Goal: Transaction & Acquisition: Purchase product/service

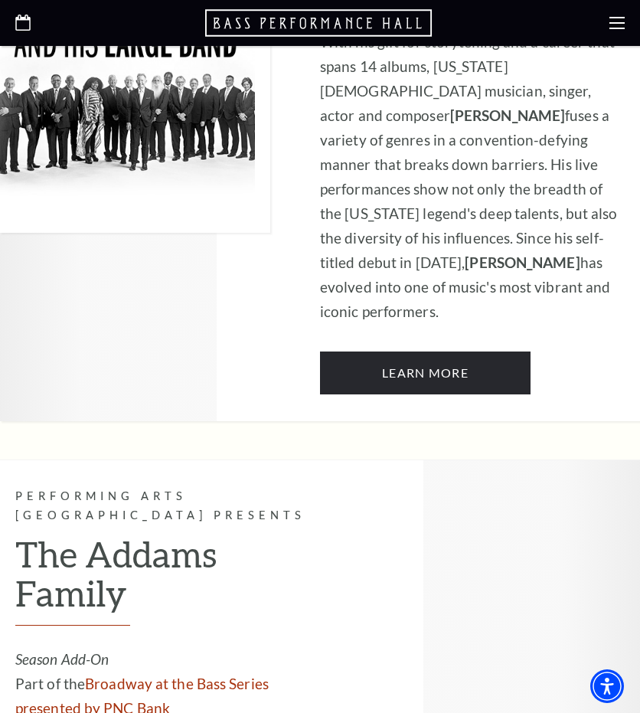
scroll to position [1052, 0]
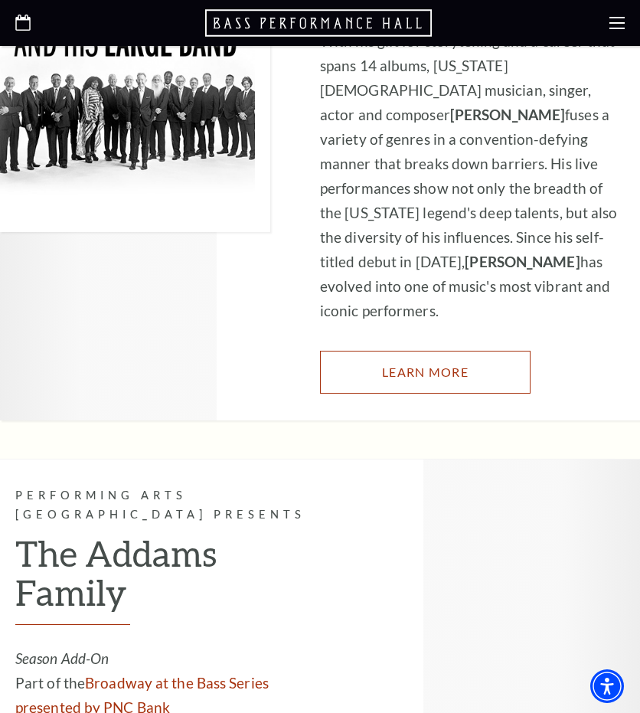
click at [509, 351] on link "Learn More" at bounding box center [425, 372] width 210 height 43
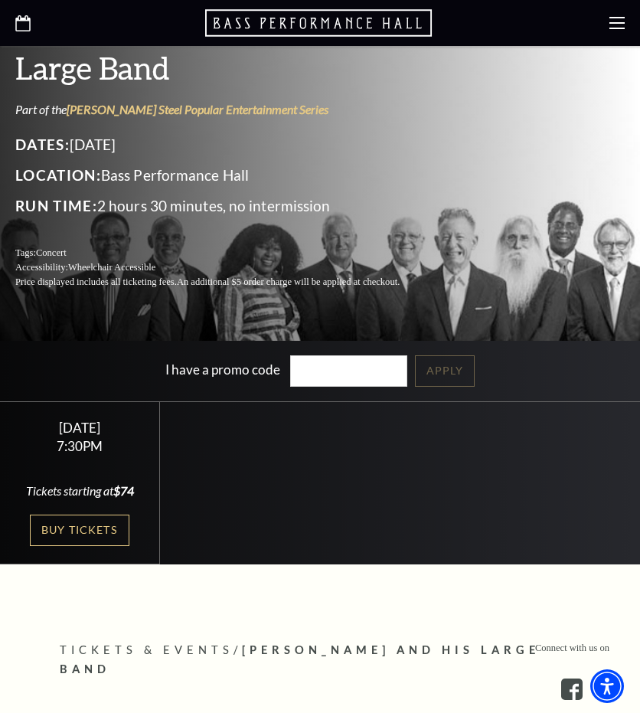
scroll to position [279, 0]
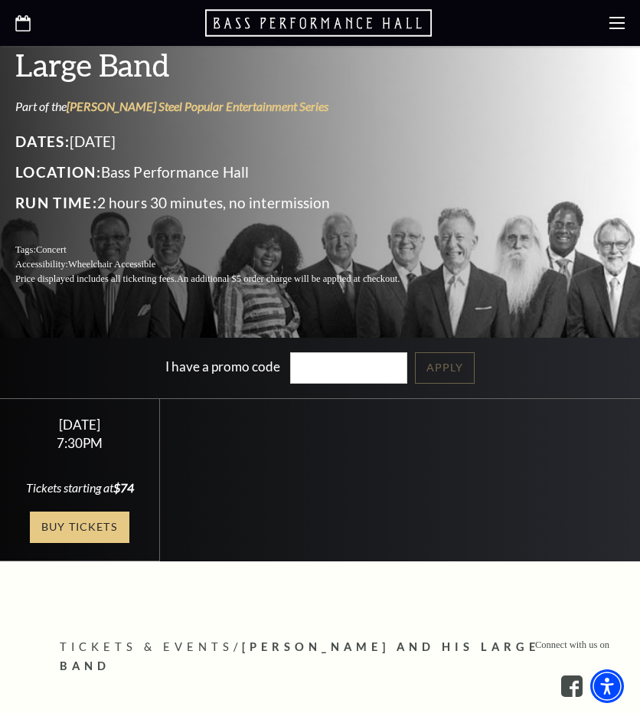
click at [106, 530] on link "Buy Tickets" at bounding box center [79, 526] width 99 height 31
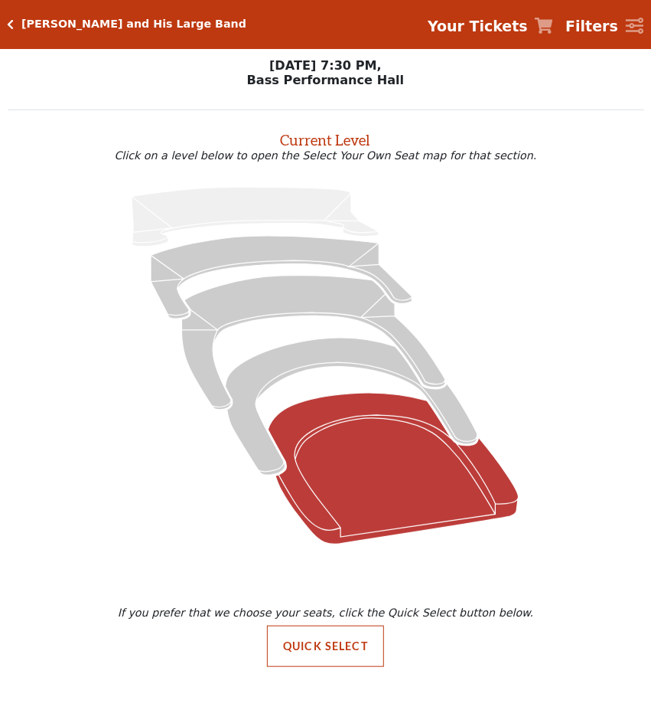
click at [410, 438] on icon "Orchestra / Parterre Circle - Seats Available: 21" at bounding box center [394, 469] width 251 height 152
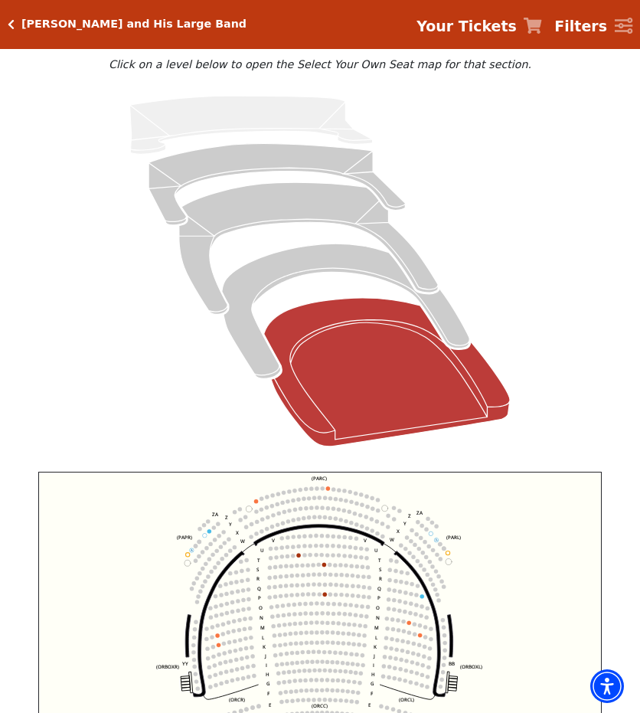
scroll to position [111, 0]
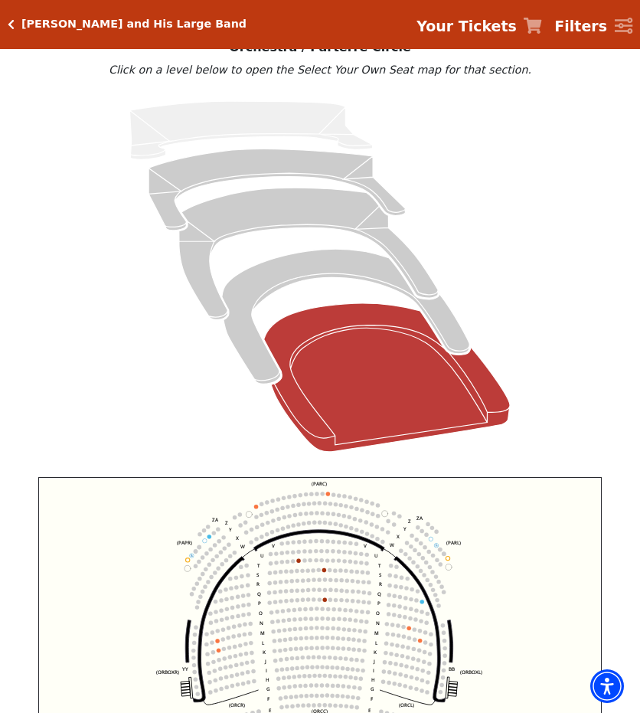
click at [331, 251] on icon at bounding box center [319, 276] width 589 height 372
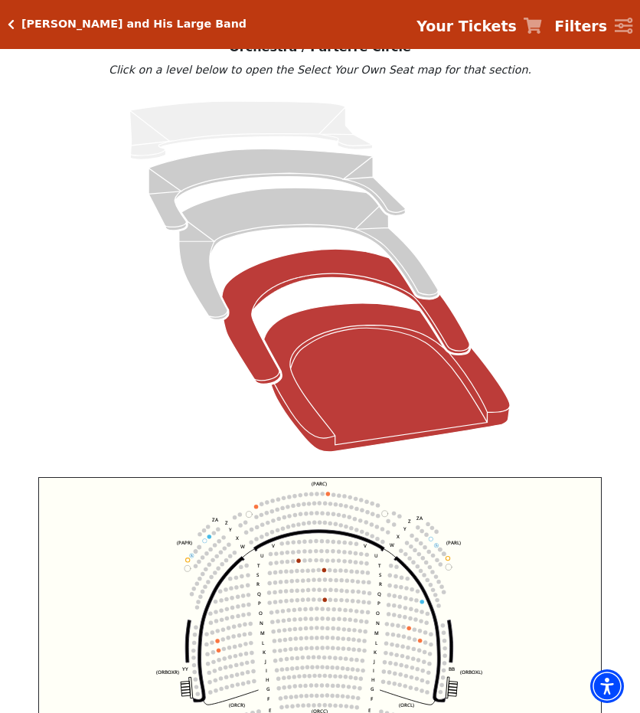
click at [355, 275] on icon "Box Tier - Seats Available: 8" at bounding box center [346, 316] width 248 height 135
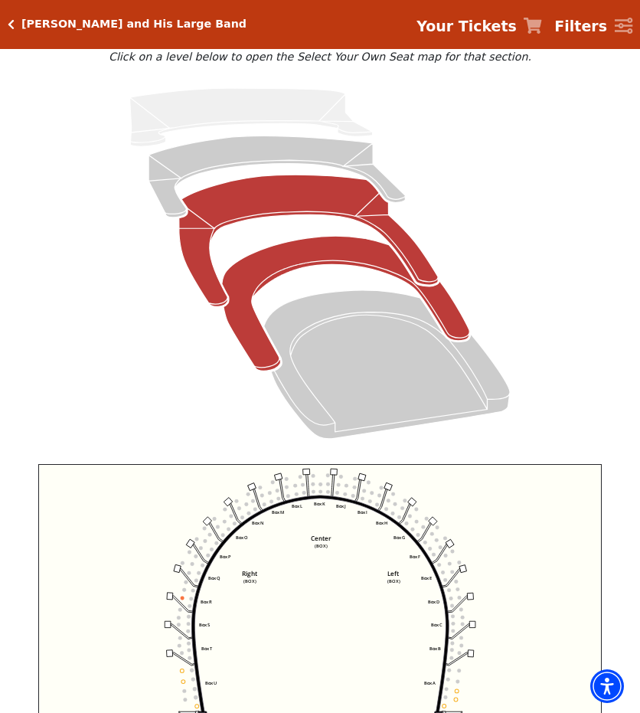
click at [317, 197] on icon "Mezzanine - Seats Available: 47" at bounding box center [308, 241] width 259 height 132
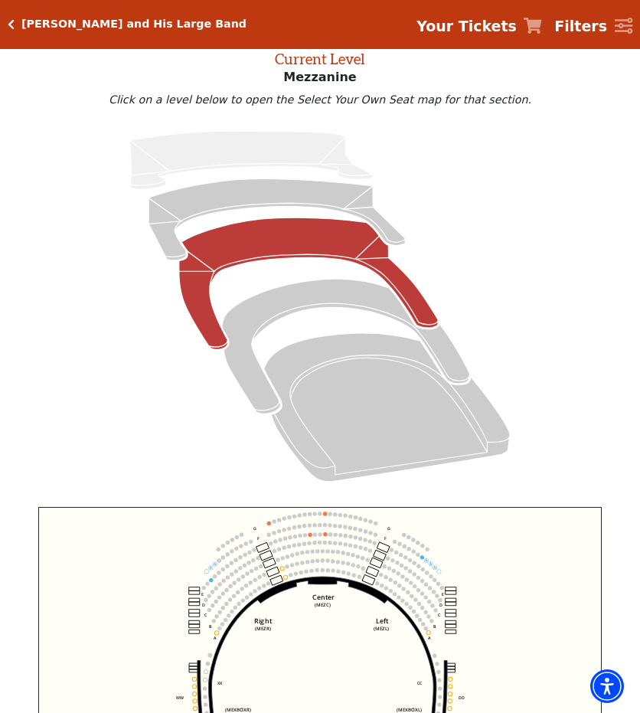
scroll to position [58, 0]
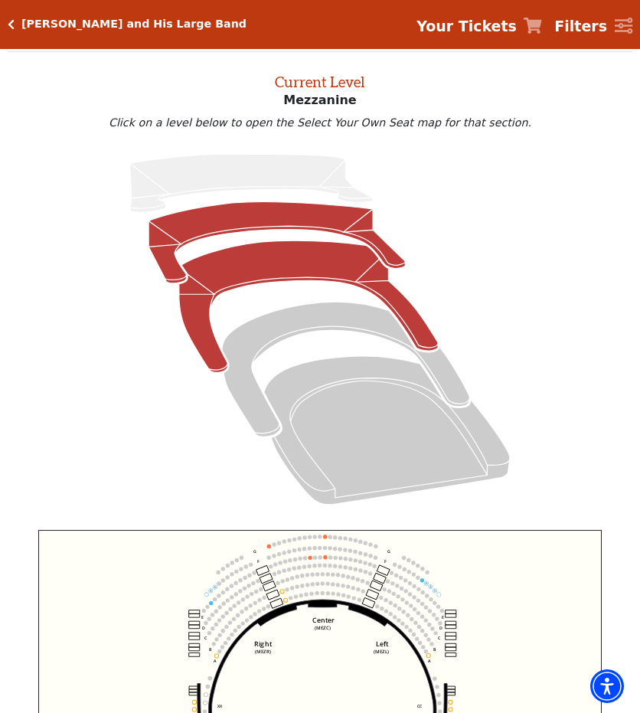
click at [317, 227] on icon "Lower Gallery - Seats Available: 208" at bounding box center [276, 242] width 256 height 81
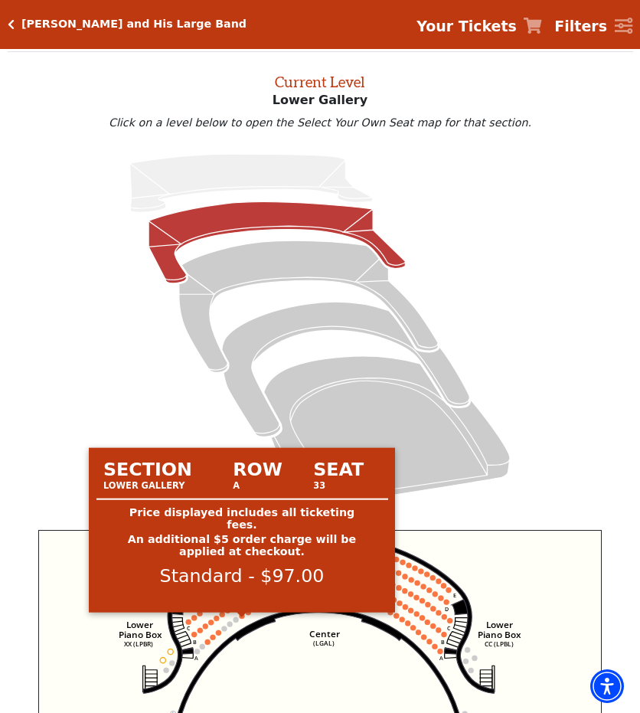
click at [240, 618] on circle at bounding box center [242, 615] width 5 height 5
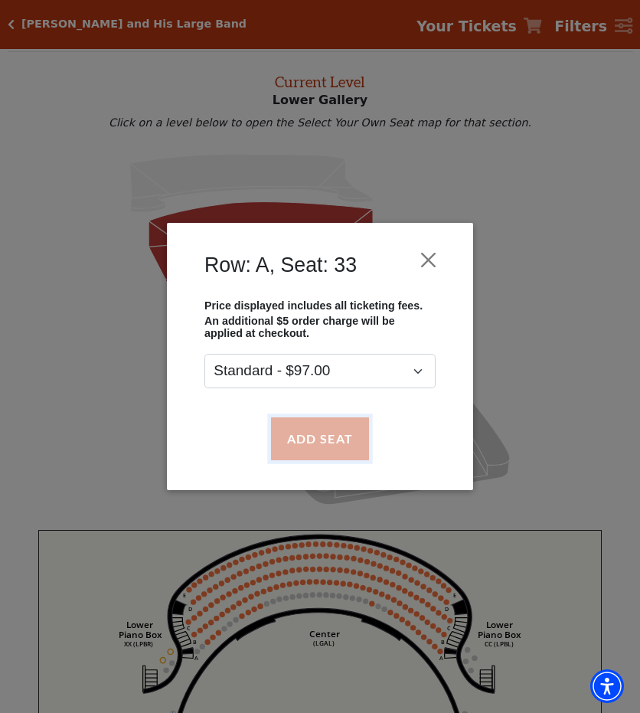
click at [305, 441] on button "Add Seat" at bounding box center [320, 438] width 98 height 43
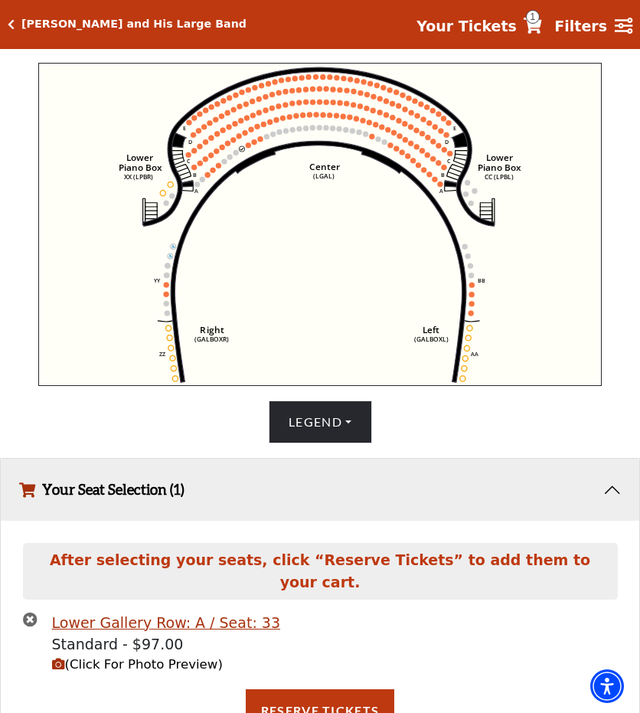
scroll to position [526, 0]
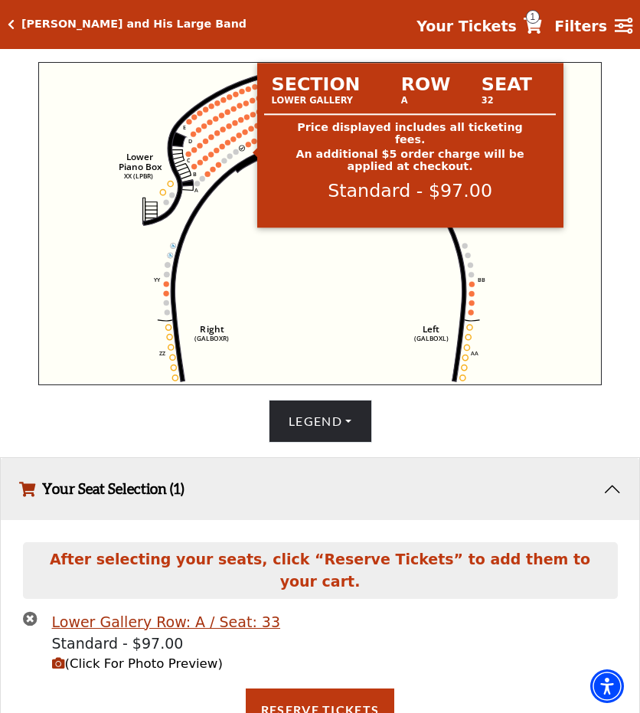
click at [246, 147] on circle at bounding box center [248, 144] width 5 height 5
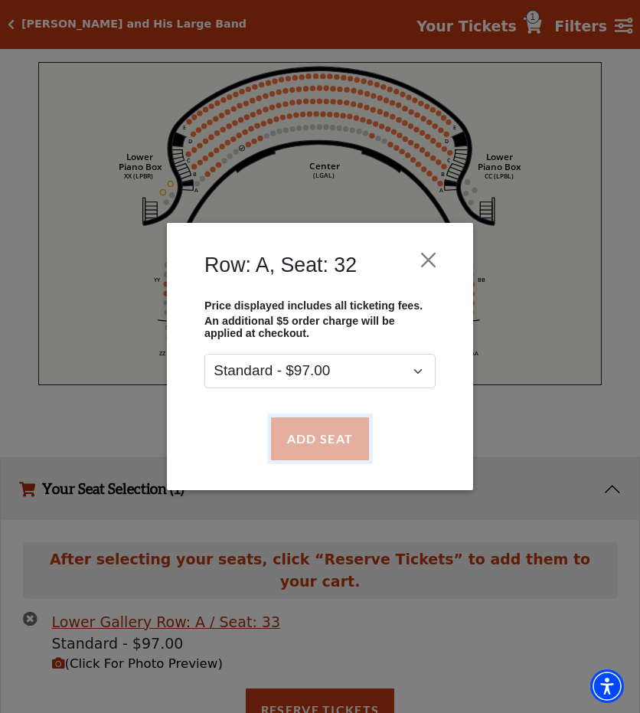
click at [298, 430] on button "Add Seat" at bounding box center [320, 438] width 98 height 43
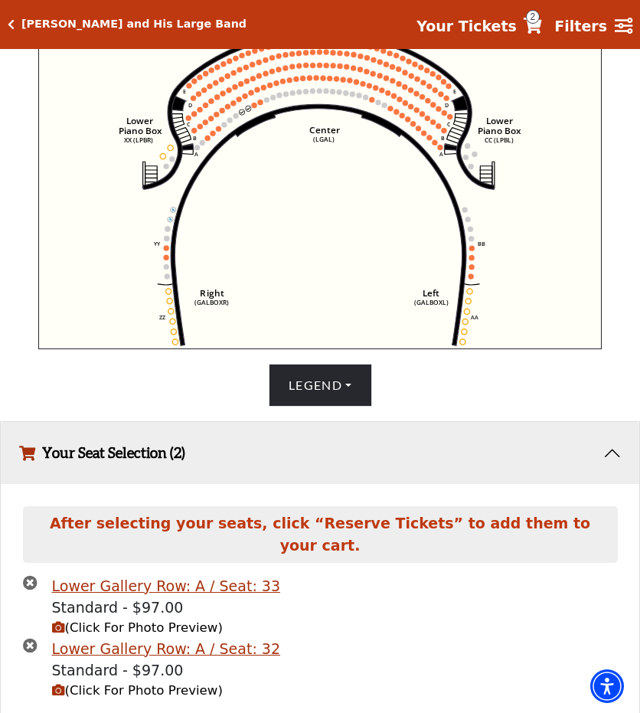
scroll to position [589, 0]
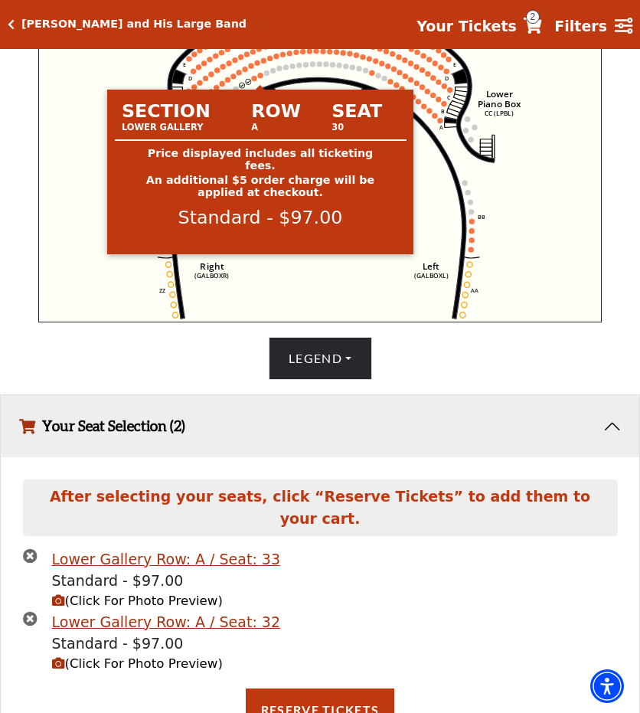
click at [260, 78] on circle at bounding box center [260, 75] width 5 height 5
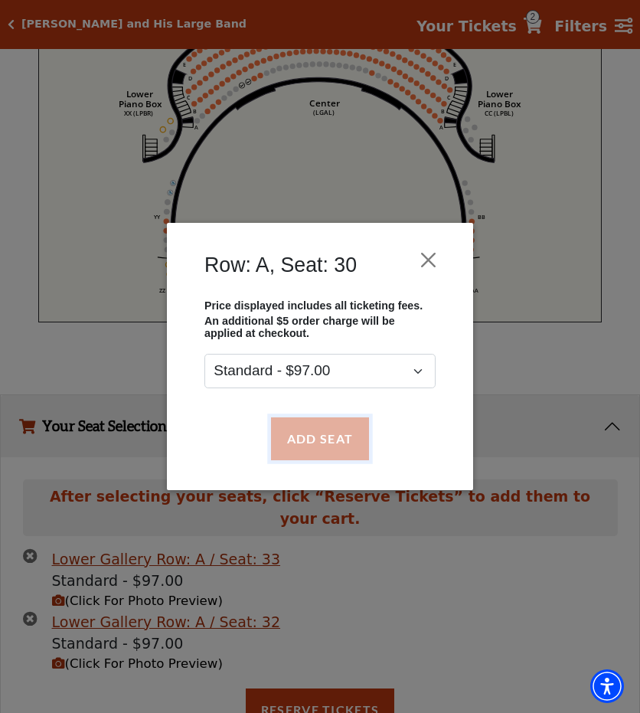
click at [302, 436] on button "Add Seat" at bounding box center [320, 438] width 98 height 43
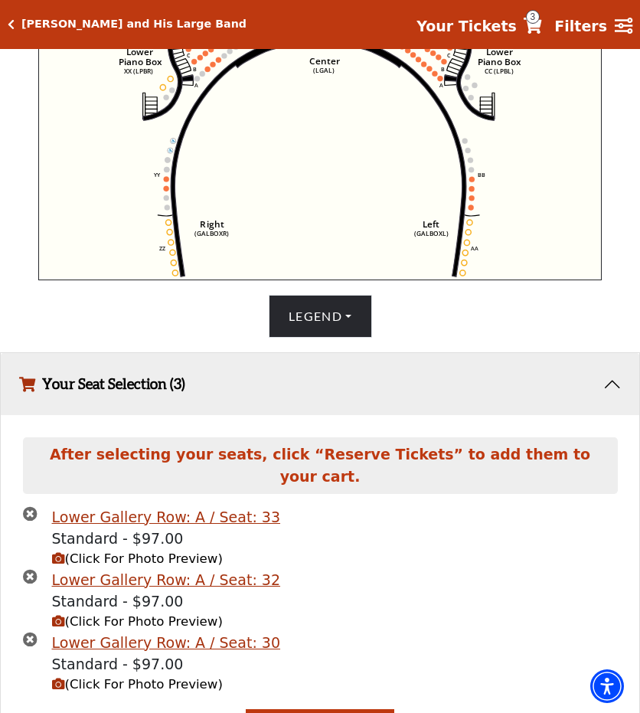
scroll to position [651, 0]
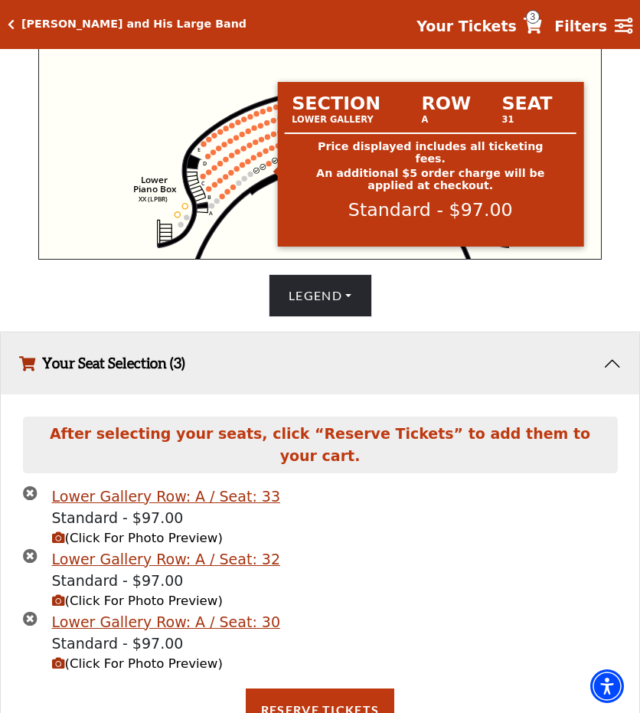
click at [268, 166] on circle at bounding box center [268, 163] width 5 height 5
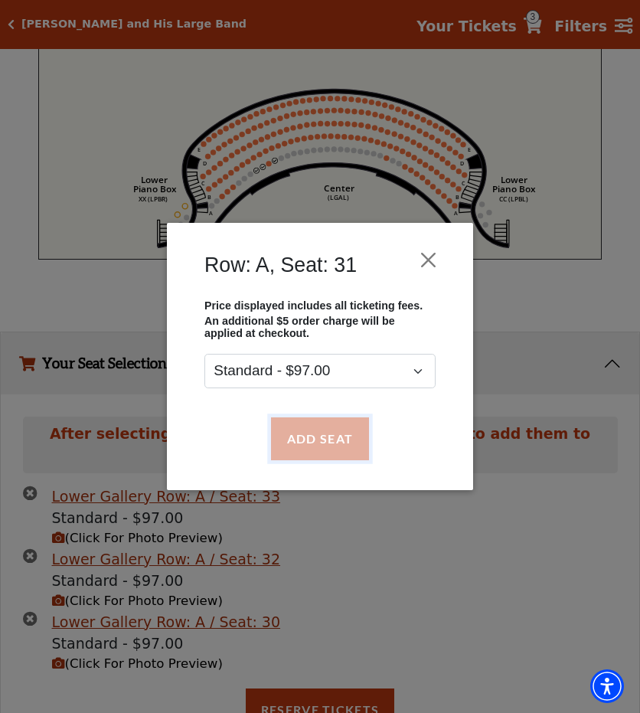
click at [344, 442] on button "Add Seat" at bounding box center [320, 438] width 98 height 43
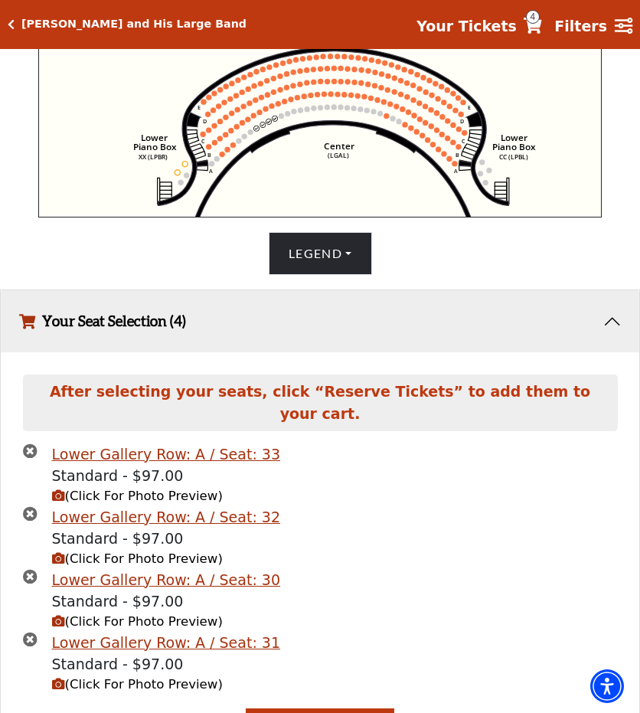
scroll to position [713, 0]
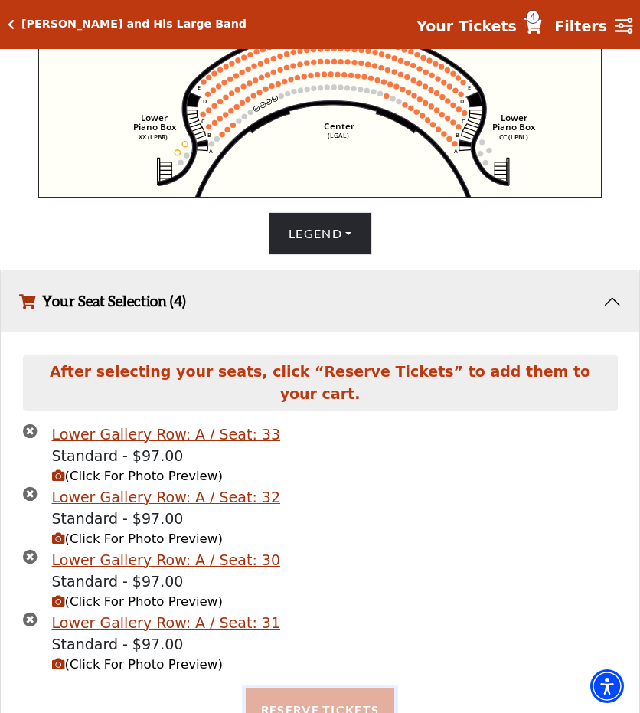
click at [307, 699] on button "Reserve Tickets" at bounding box center [320, 709] width 148 height 43
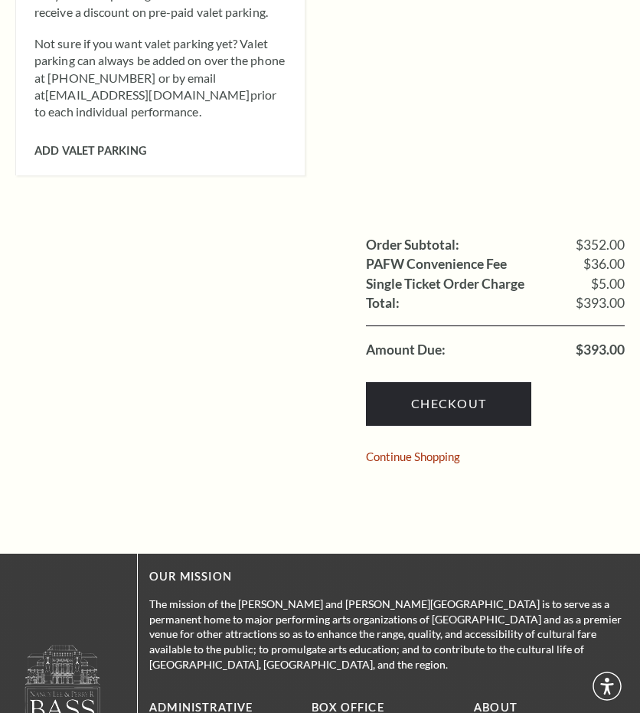
scroll to position [1124, 0]
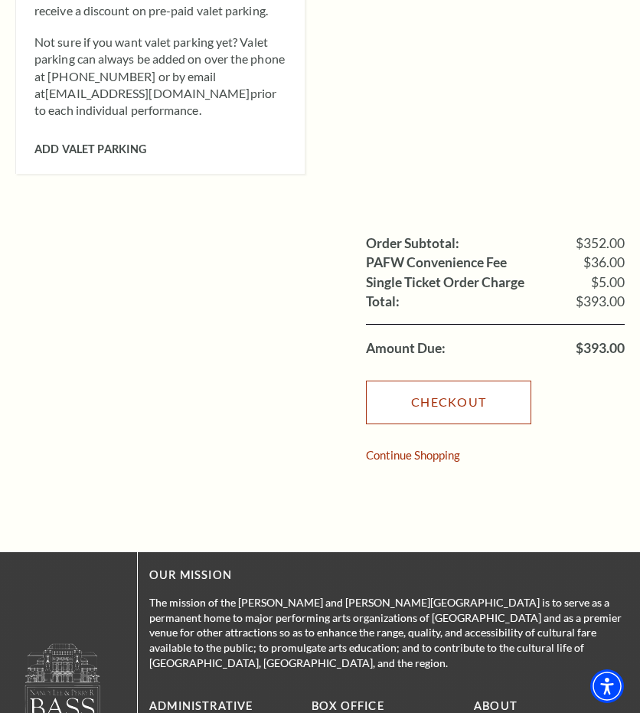
click at [499, 380] on link "Checkout" at bounding box center [448, 401] width 165 height 43
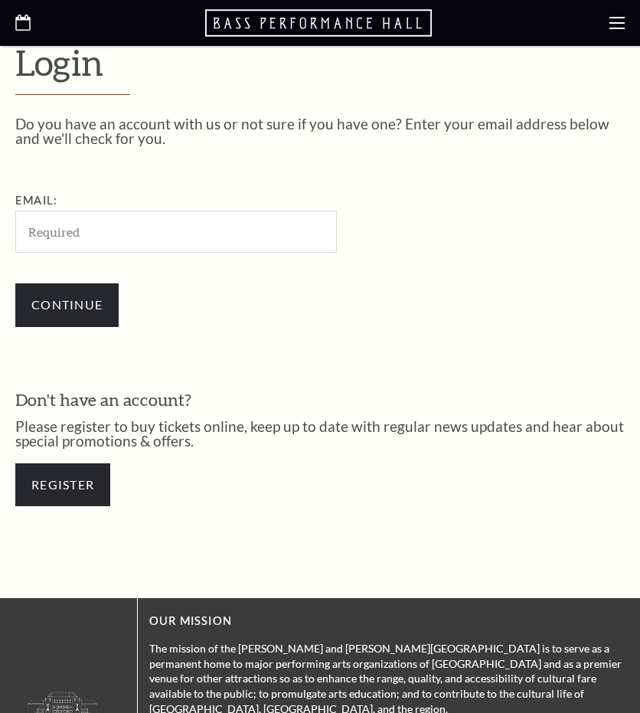
scroll to position [373, 0]
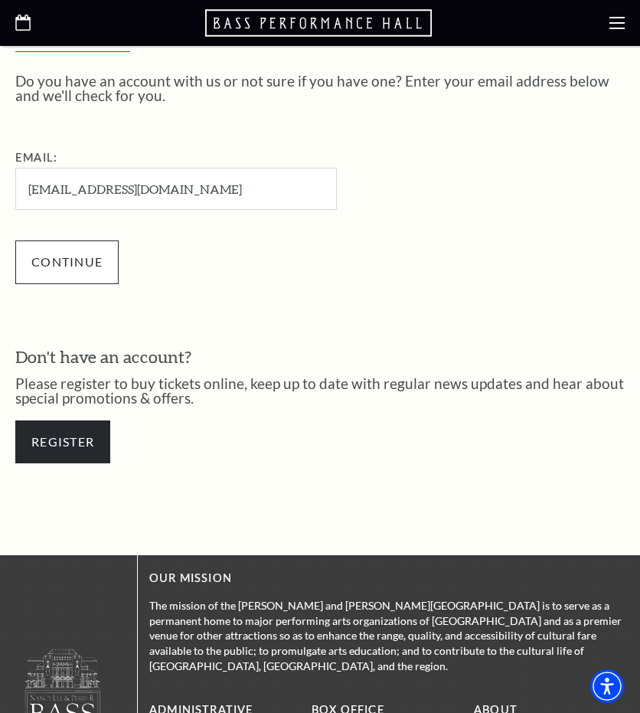
type input "[EMAIL_ADDRESS][DOMAIN_NAME]"
click at [106, 272] on input "Continue" at bounding box center [66, 261] width 103 height 43
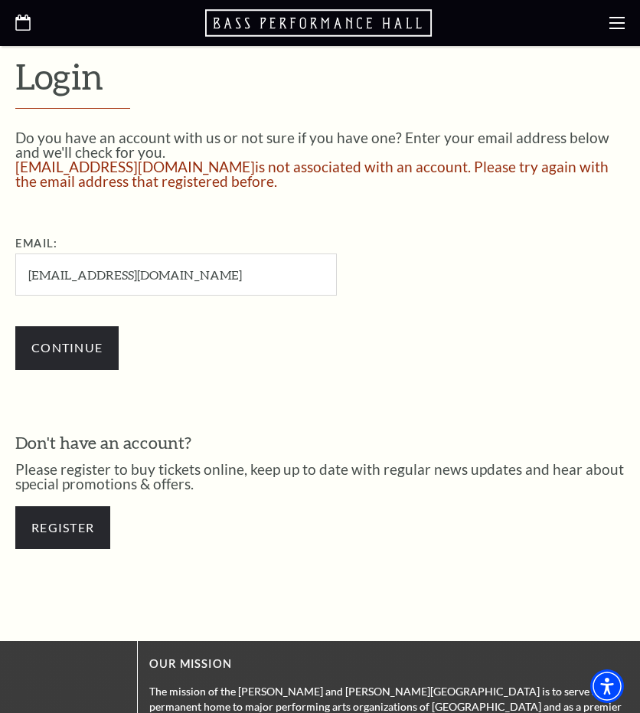
scroll to position [319, 0]
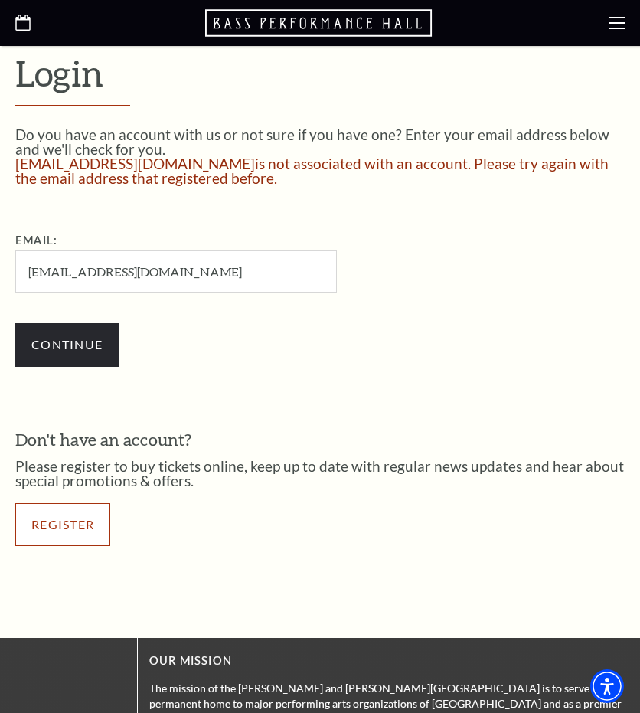
click at [64, 527] on link "Register" at bounding box center [62, 524] width 95 height 43
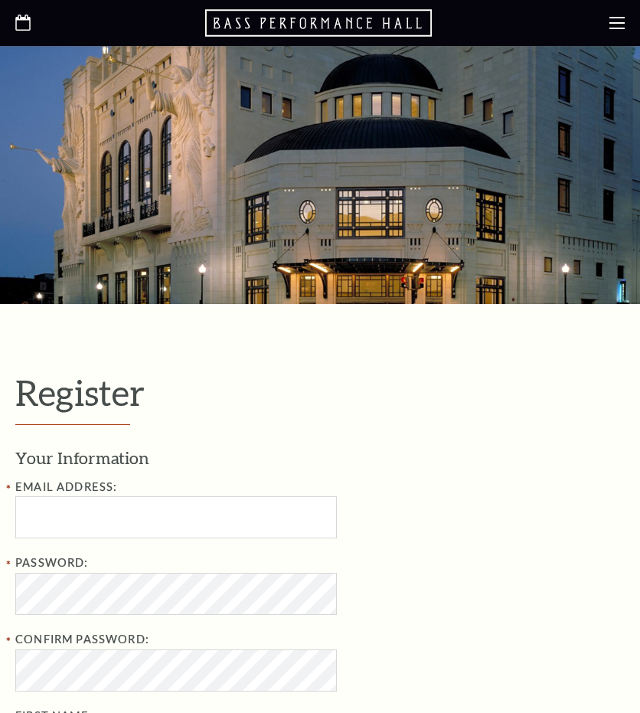
select select "1"
select select "TX"
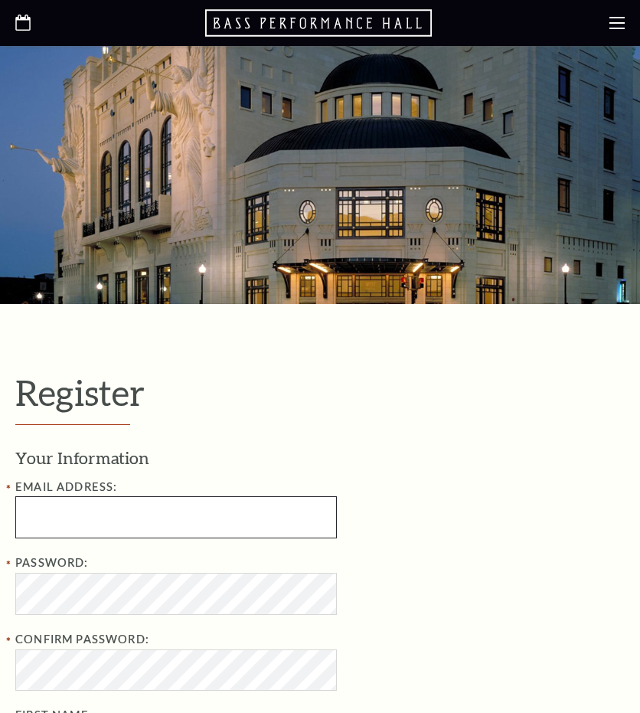
click at [76, 521] on input "text" at bounding box center [175, 517] width 321 height 42
paste input "[EMAIL_ADDRESS][DOMAIN_NAME]"
type input "[EMAIL_ADDRESS][DOMAIN_NAME]"
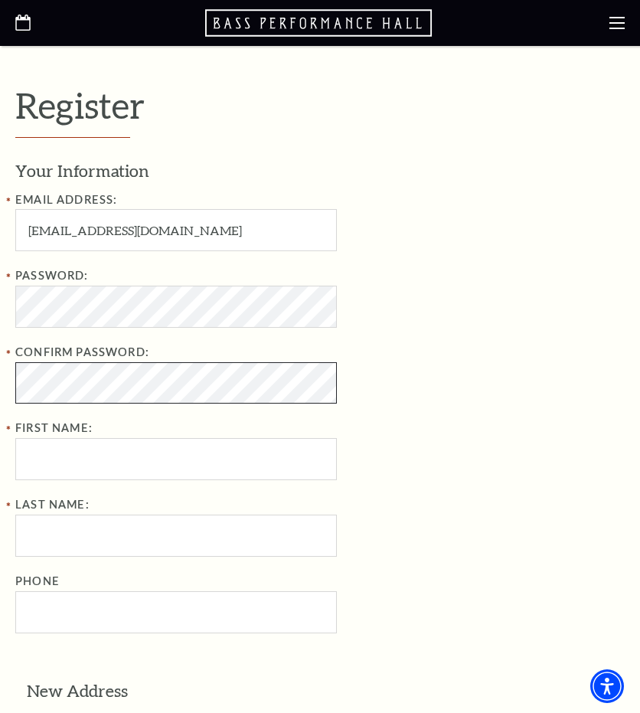
scroll to position [289, 0]
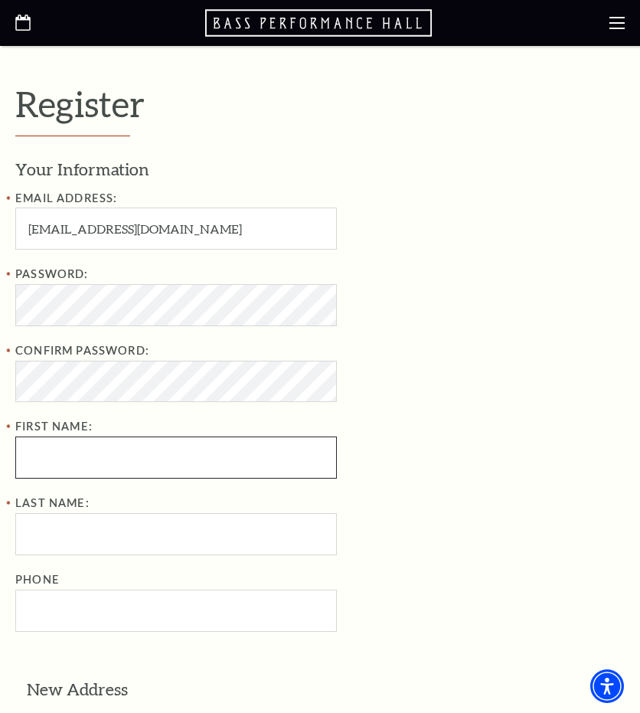
click at [237, 458] on input "First Name:" at bounding box center [175, 457] width 321 height 42
type input "Patrick"
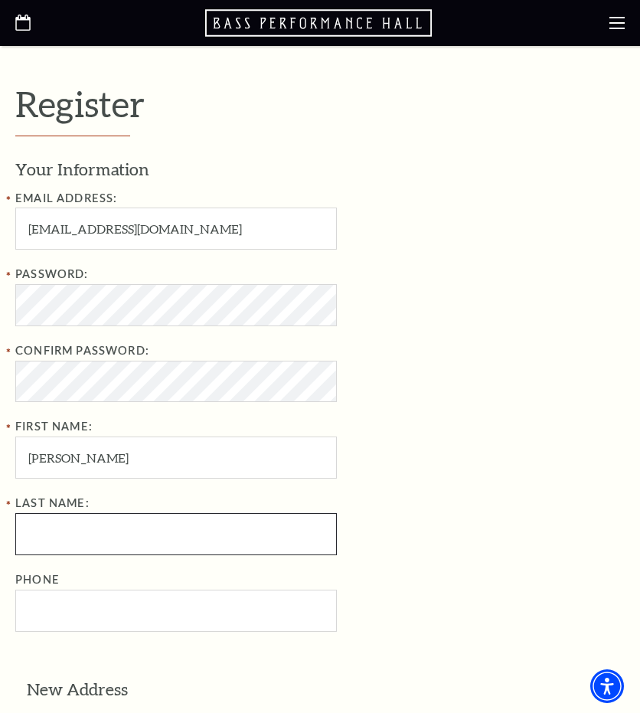
click at [89, 540] on input "Last Name:" at bounding box center [175, 534] width 321 height 42
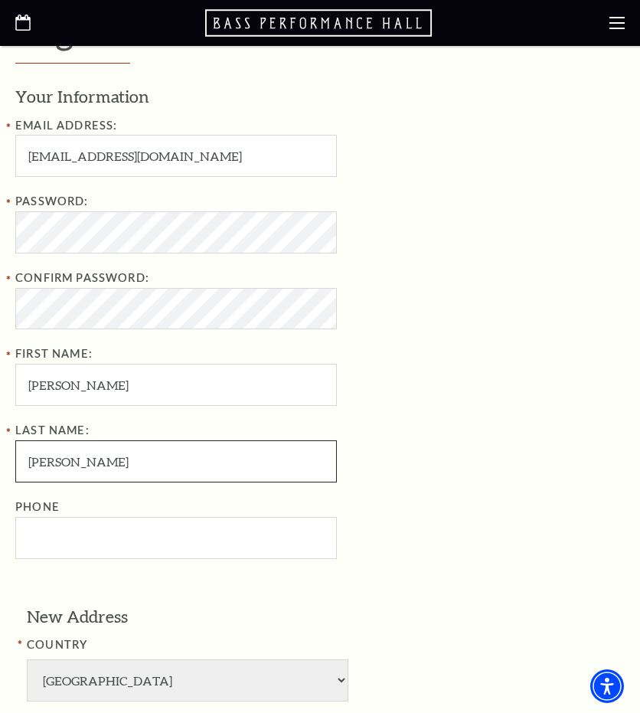
scroll to position [378, 0]
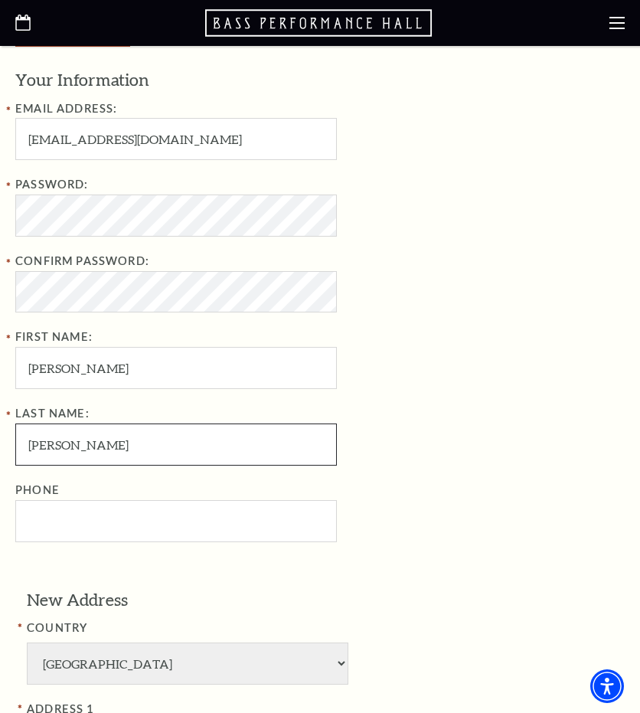
type input "Noyes"
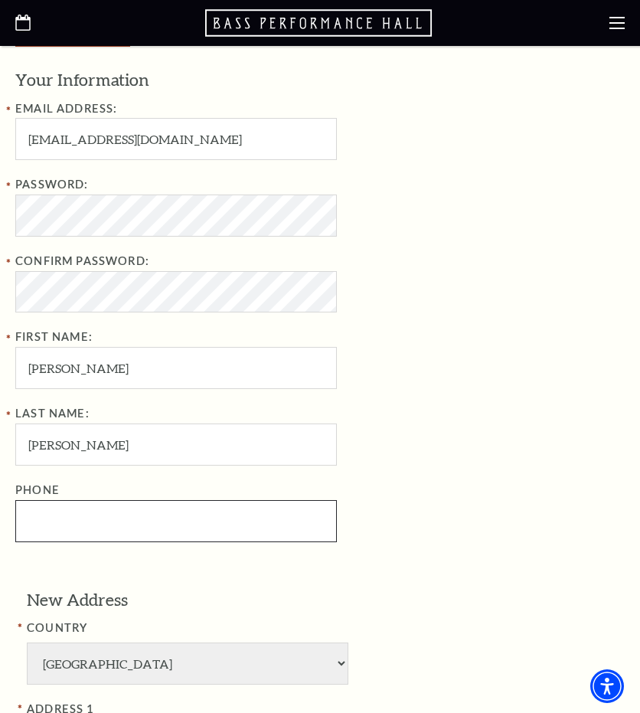
click at [99, 515] on input "Phone" at bounding box center [175, 521] width 321 height 42
paste input "9179164839"
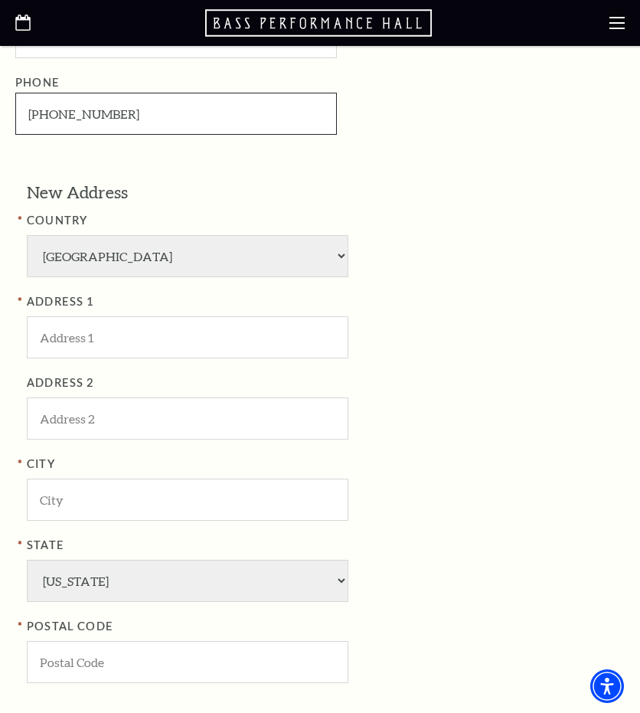
scroll to position [784, 0]
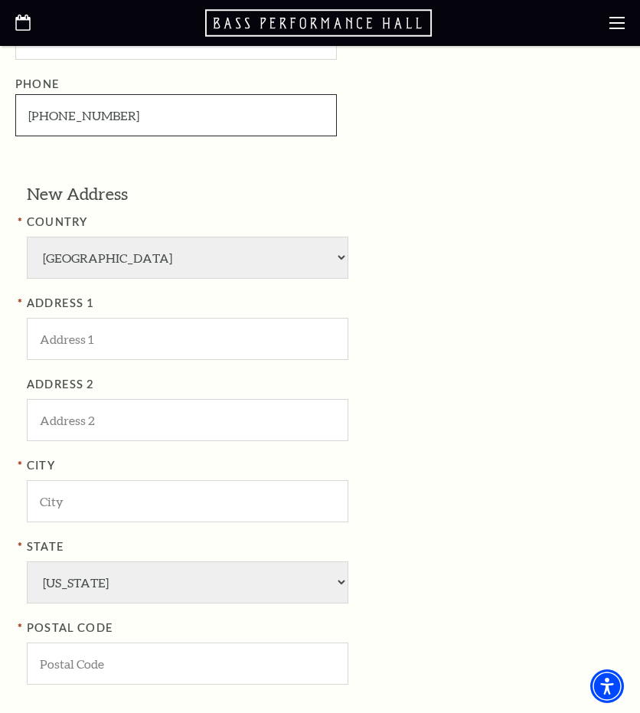
type input "917-916-4839"
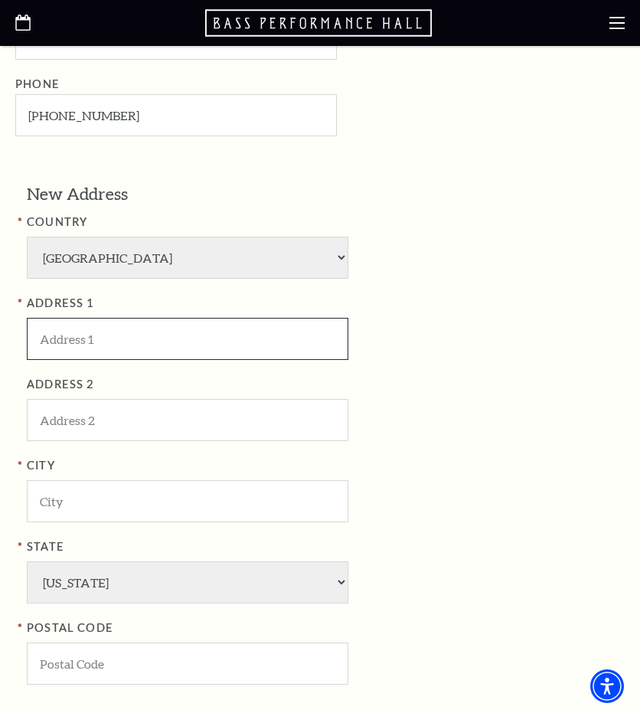
click at [103, 351] on input "ADDRESS 1" at bounding box center [187, 339] width 321 height 42
paste input "[STREET_ADDRESS]"
type input "[STREET_ADDRESS]"
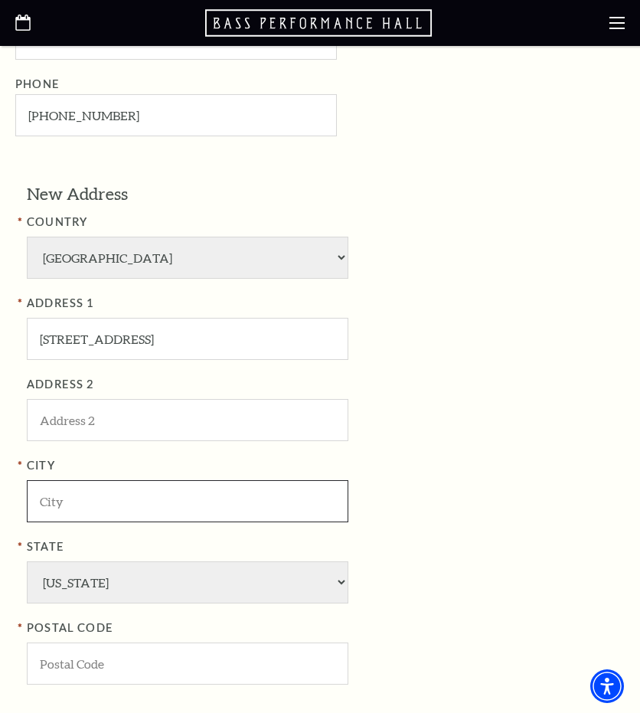
click at [63, 498] on input "City" at bounding box center [187, 501] width 321 height 42
paste input "Putney"
type input "Putney"
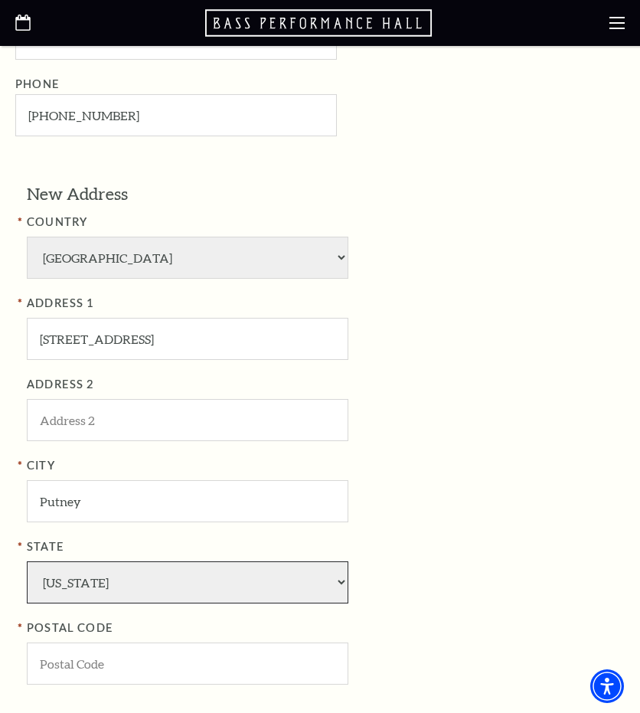
click at [80, 586] on select "Alabama Alaska American Embassy American Embassy American Samoa Arizona Arkansa…" at bounding box center [187, 582] width 321 height 42
select select "VT"
click at [27, 561] on select "Alabama Alaska American Embassy American Embassy American Samoa Arizona Arkansa…" at bounding box center [187, 582] width 321 height 42
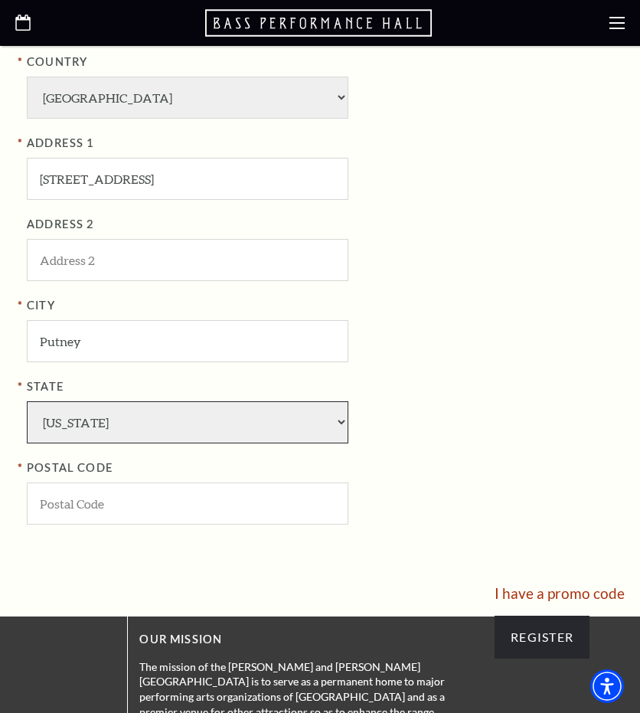
scroll to position [947, 0]
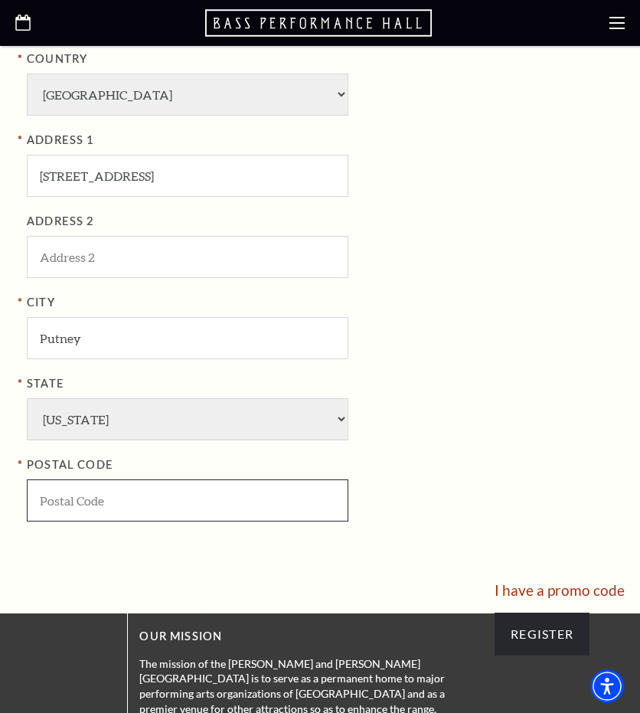
click at [228, 501] on input "POSTAL CODE" at bounding box center [187, 500] width 321 height 42
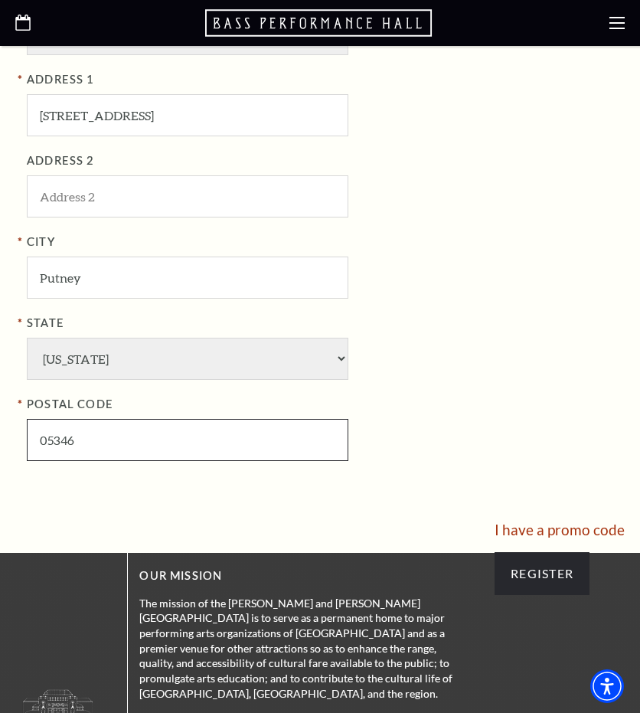
scroll to position [1015, 0]
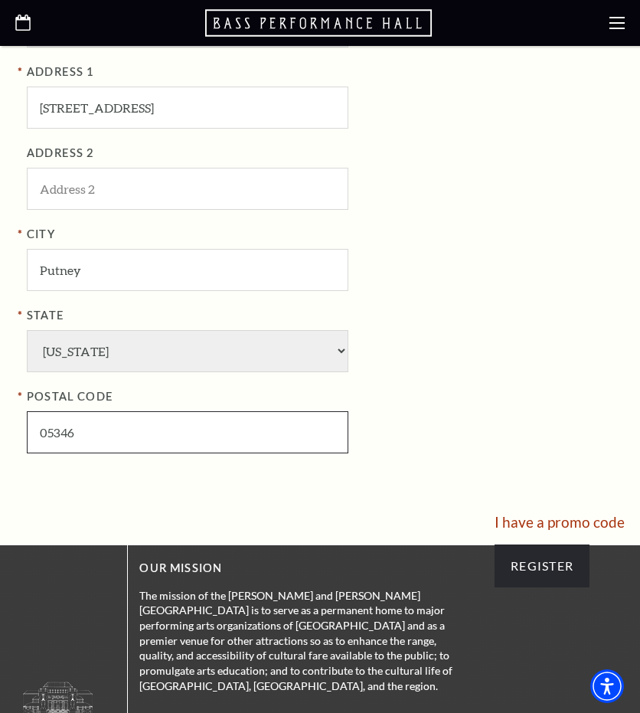
type input "05346"
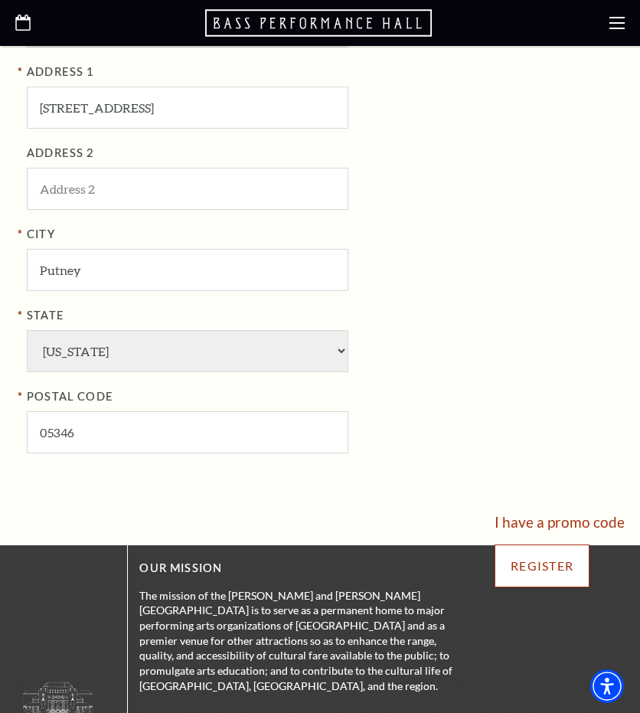
click at [570, 576] on input "Register" at bounding box center [541, 565] width 95 height 43
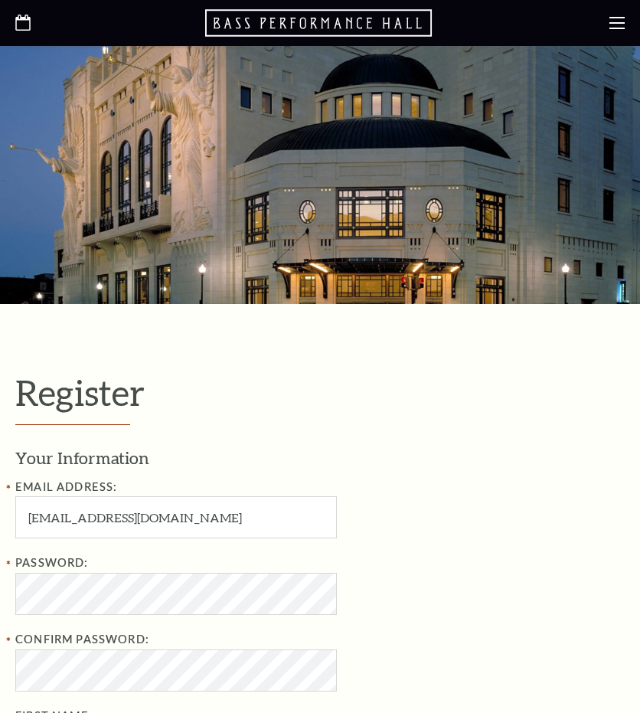
select select "1"
select select "VT"
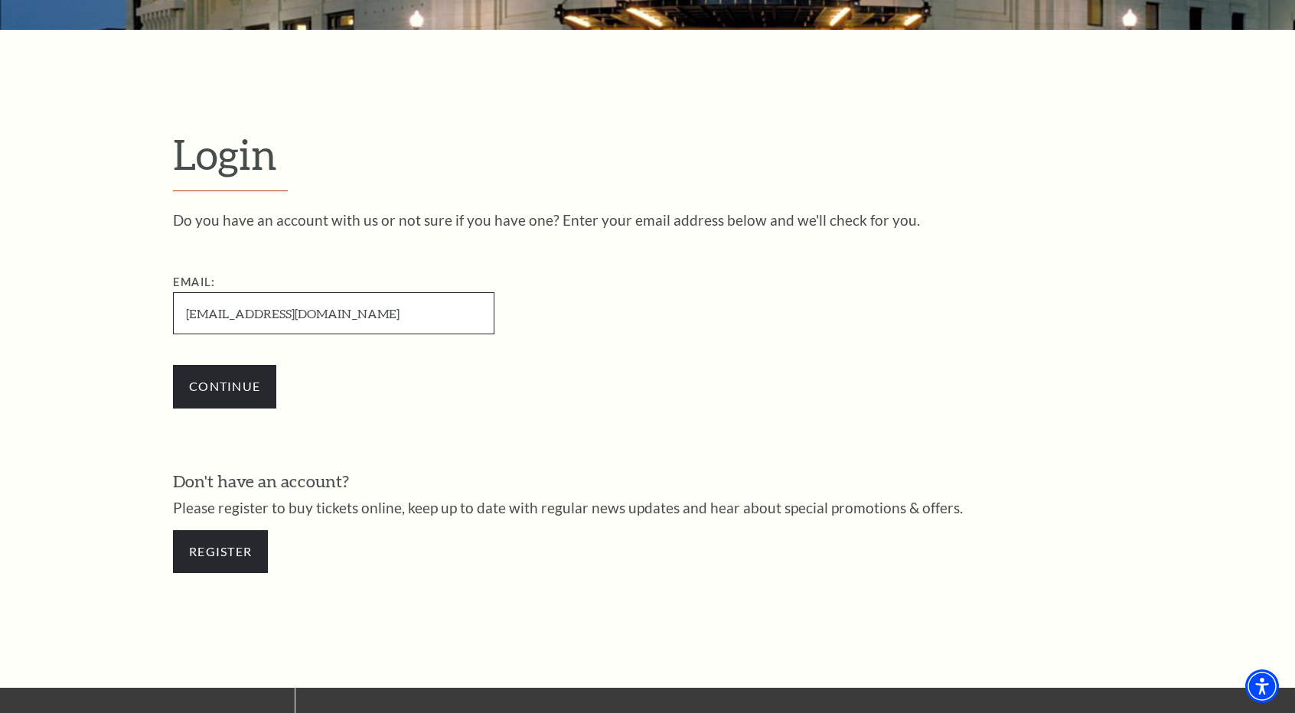
scroll to position [352, 0]
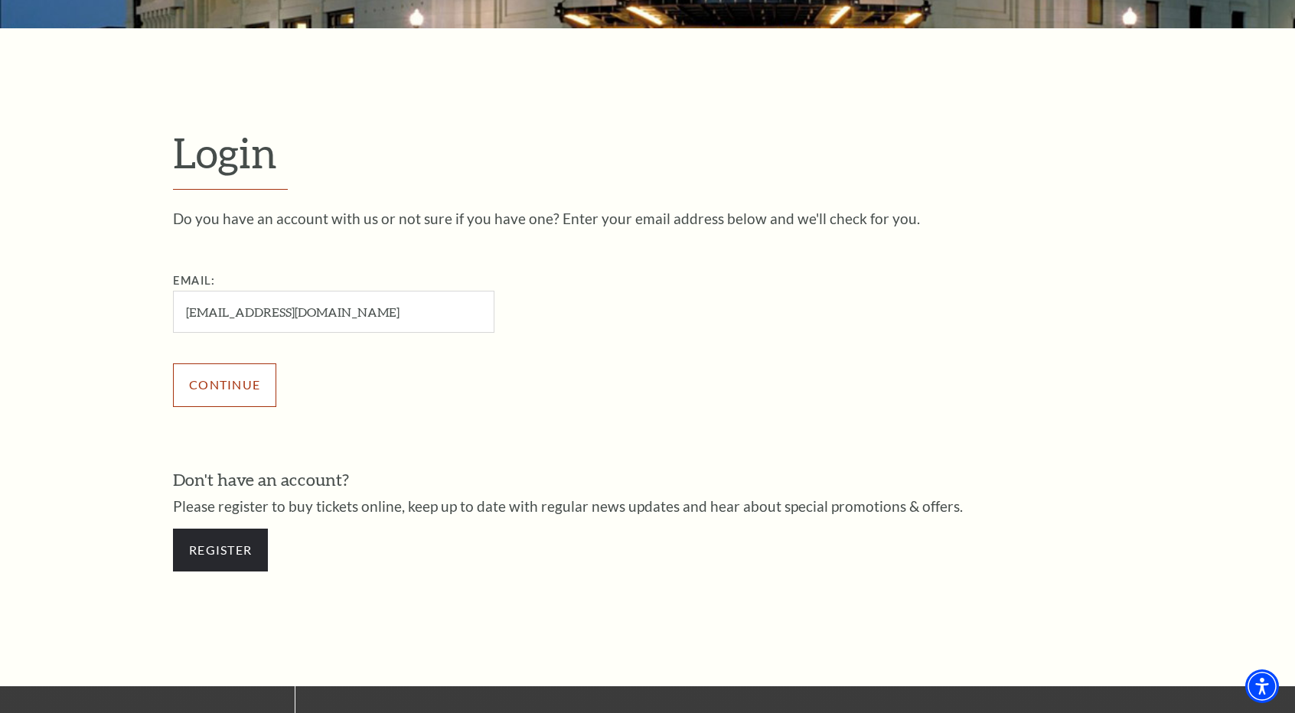
click at [252, 386] on input "Continue" at bounding box center [224, 385] width 103 height 43
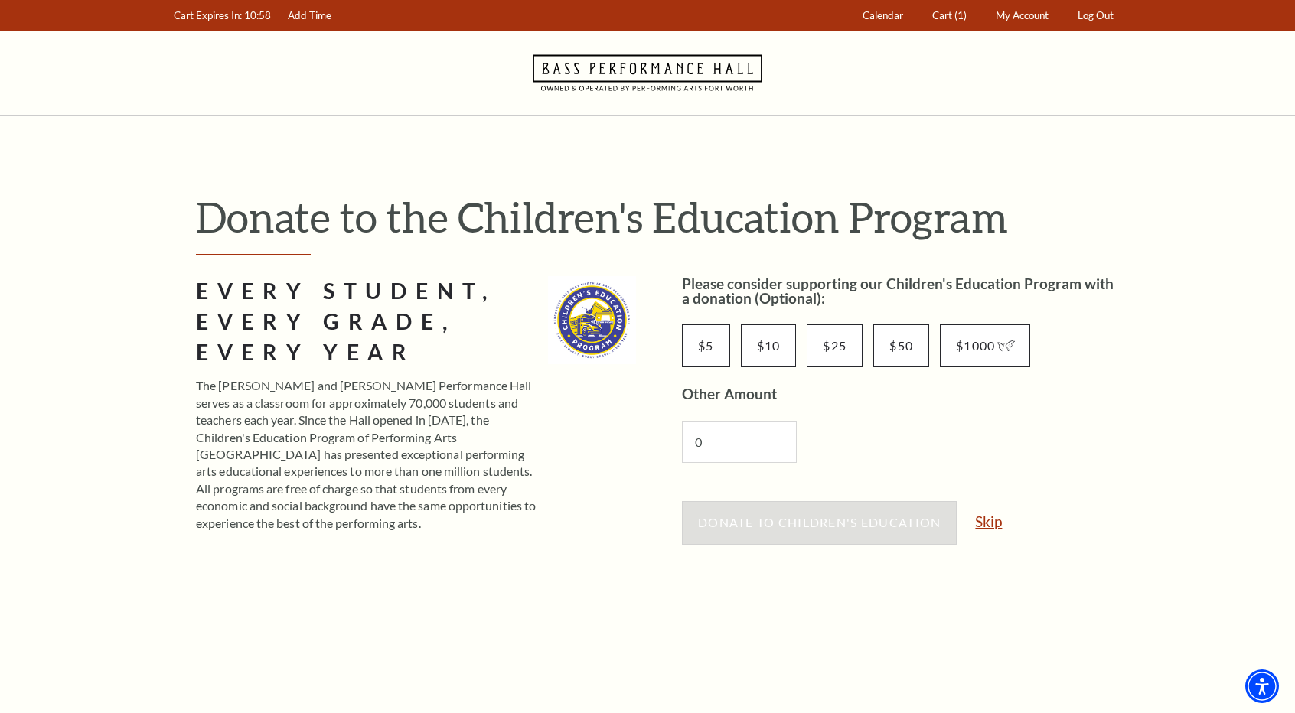
click at [989, 524] on link "Skip" at bounding box center [988, 521] width 27 height 15
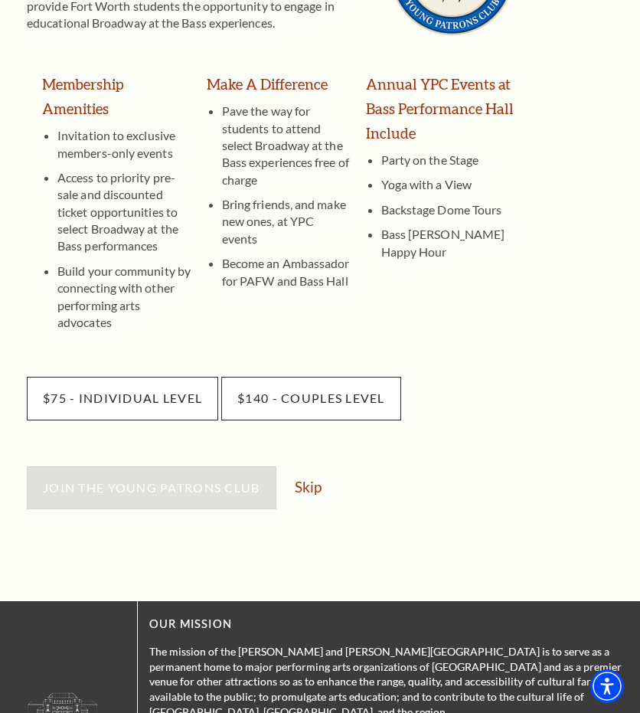
scroll to position [324, 0]
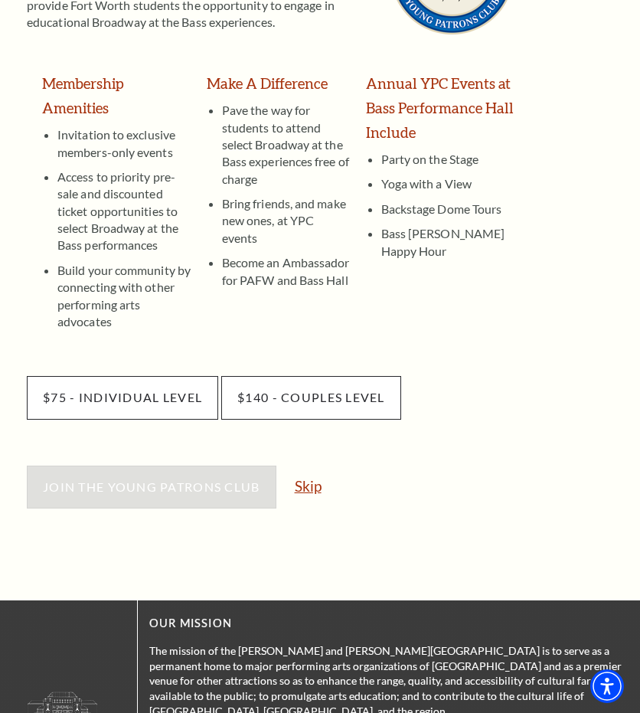
click at [305, 478] on link "Skip" at bounding box center [308, 485] width 27 height 15
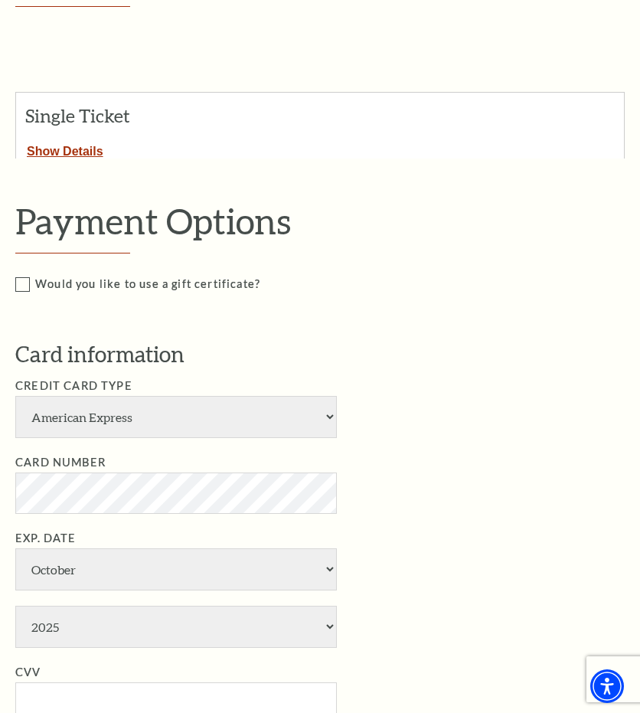
scroll to position [298, 0]
click at [63, 401] on select "American Express Visa Master Card Discover" at bounding box center [175, 417] width 321 height 42
select select "24"
click at [15, 396] on select "American Express Visa Master Card Discover" at bounding box center [175, 417] width 321 height 42
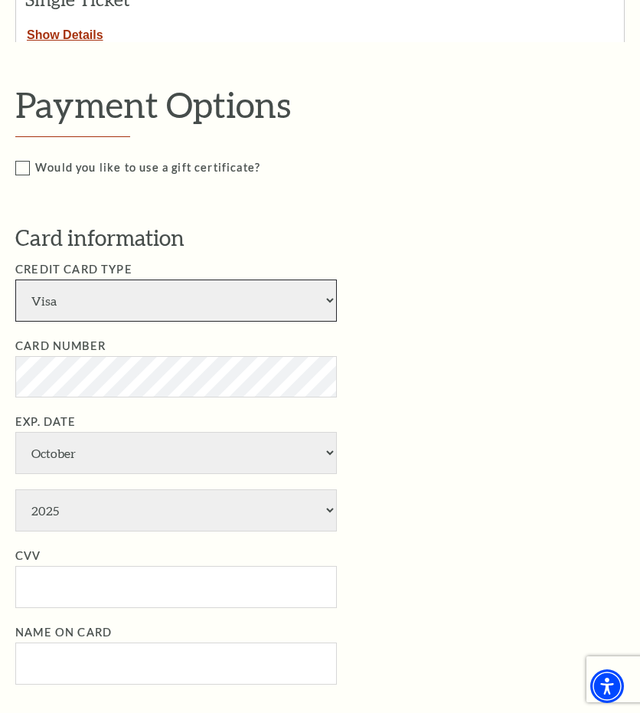
scroll to position [416, 0]
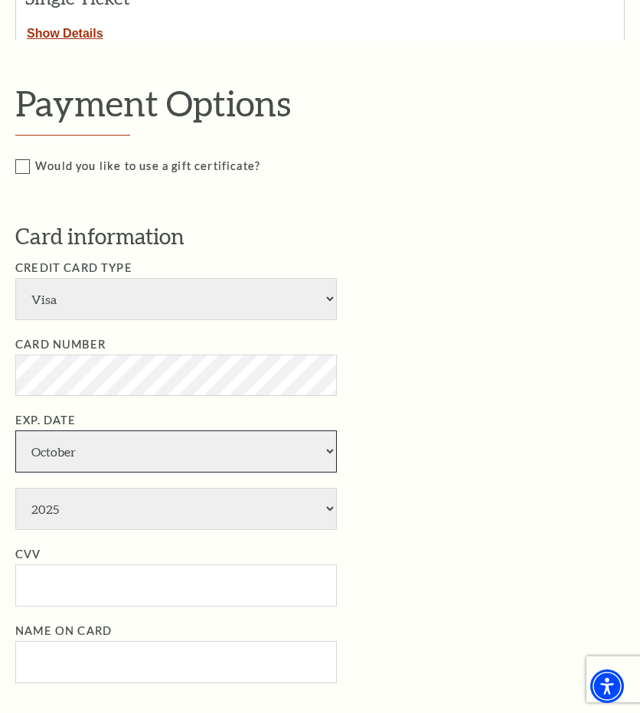
click at [92, 454] on select "January February March April May June July August September October November De…" at bounding box center [175, 451] width 321 height 42
select select "3"
click at [15, 430] on select "January February March April May June July August September October November De…" at bounding box center [175, 451] width 321 height 42
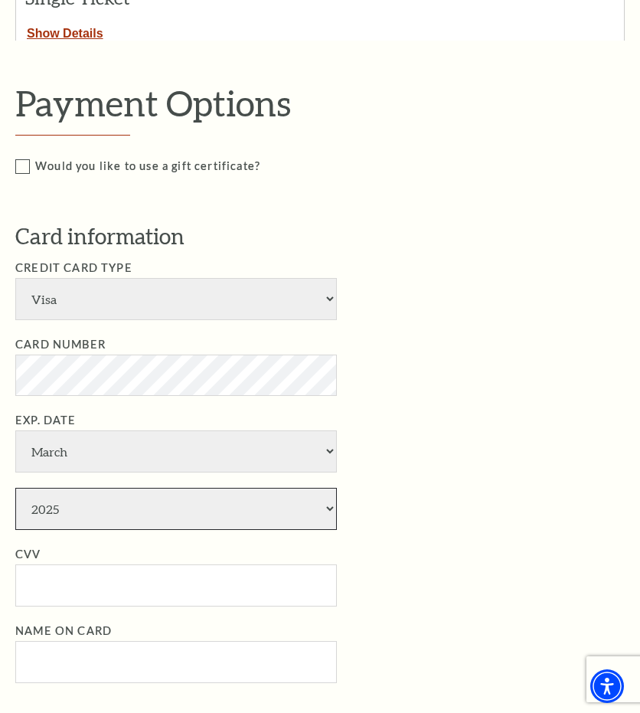
click at [70, 516] on select "2025 2026 2027 2028 2029 2030 2031 2032 2033 2034" at bounding box center [175, 509] width 321 height 42
select select "2027"
click at [15, 488] on select "2025 2026 2027 2028 2029 2030 2031 2032 2033 2034" at bounding box center [175, 509] width 321 height 42
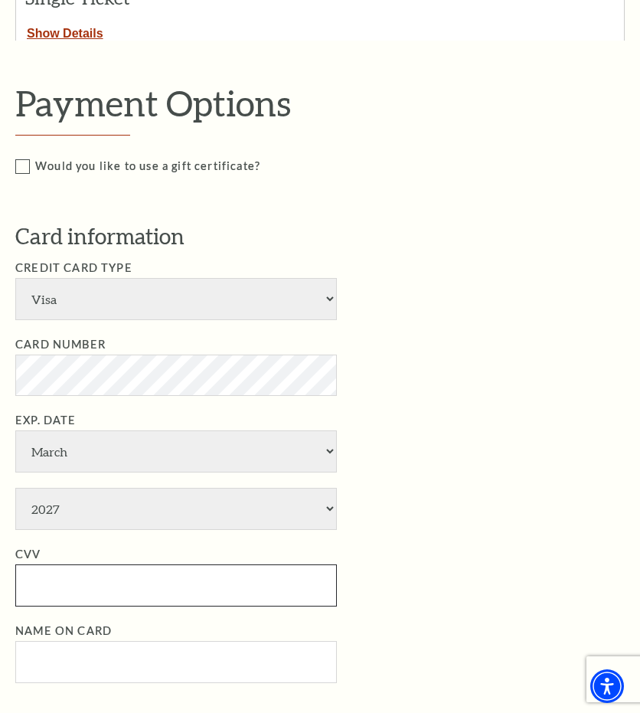
click at [28, 582] on input "CVV" at bounding box center [175, 585] width 321 height 42
type input "575"
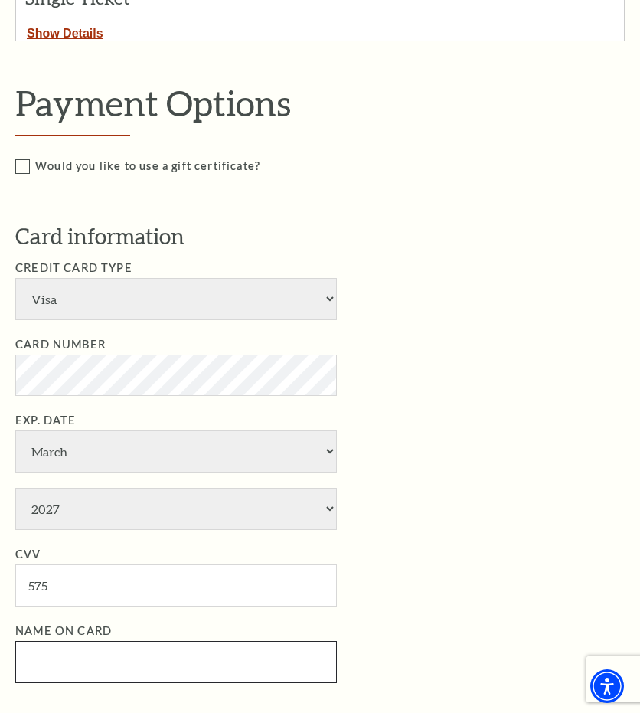
click at [192, 671] on input "Name on Card" at bounding box center [175, 662] width 321 height 42
paste input "[PERSON_NAME]"
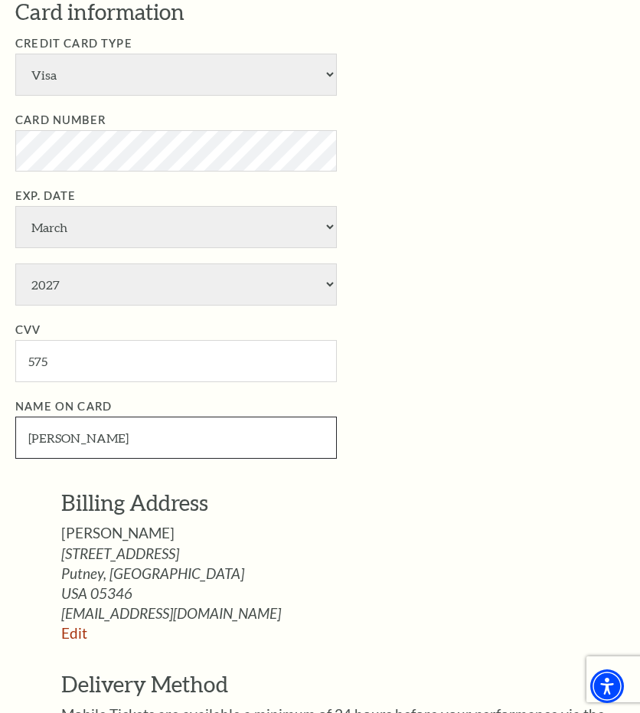
scroll to position [641, 0]
click at [34, 441] on input "[PERSON_NAME]" at bounding box center [175, 437] width 321 height 42
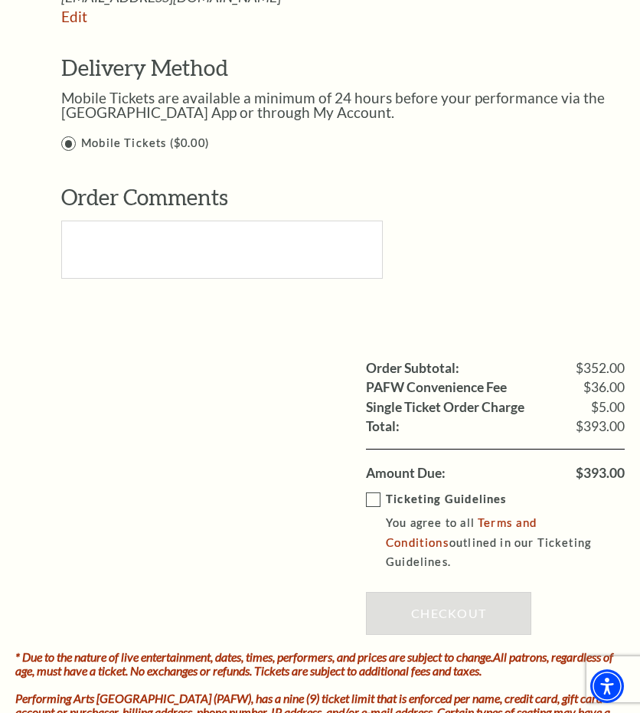
scroll to position [1258, 0]
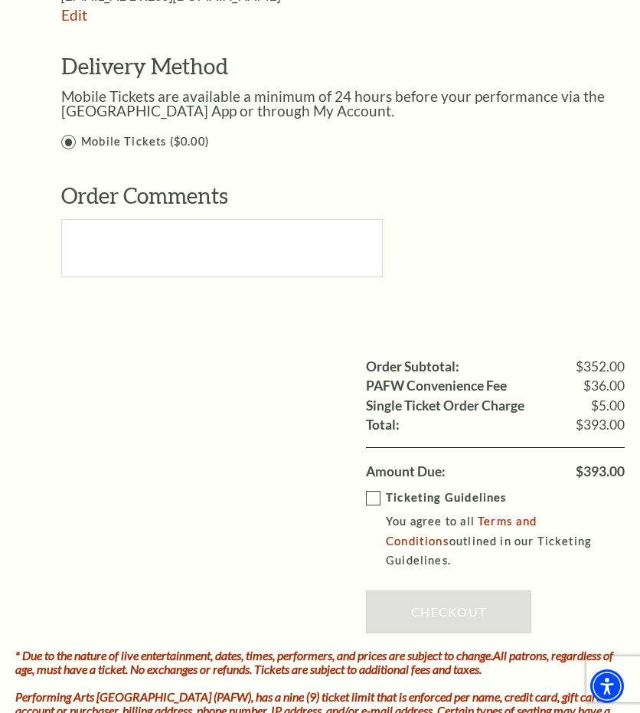
type input "[PERSON_NAME]"
click at [378, 488] on label "Ticketing Guidelines You agree to all Terms and Conditions outlined in our Tick…" at bounding box center [506, 528] width 281 height 81
click at [0, 0] on input "Ticketing Guidelines You agree to all Terms and Conditions outlined in our Tick…" at bounding box center [0, 0] width 0 height 0
click at [377, 602] on link "Checkout" at bounding box center [448, 611] width 165 height 43
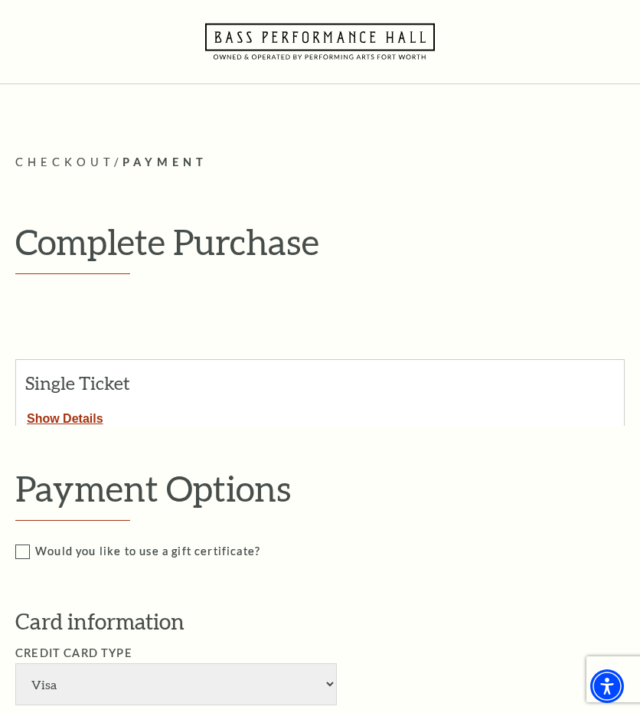
scroll to position [29, 0]
